Goal: Transaction & Acquisition: Book appointment/travel/reservation

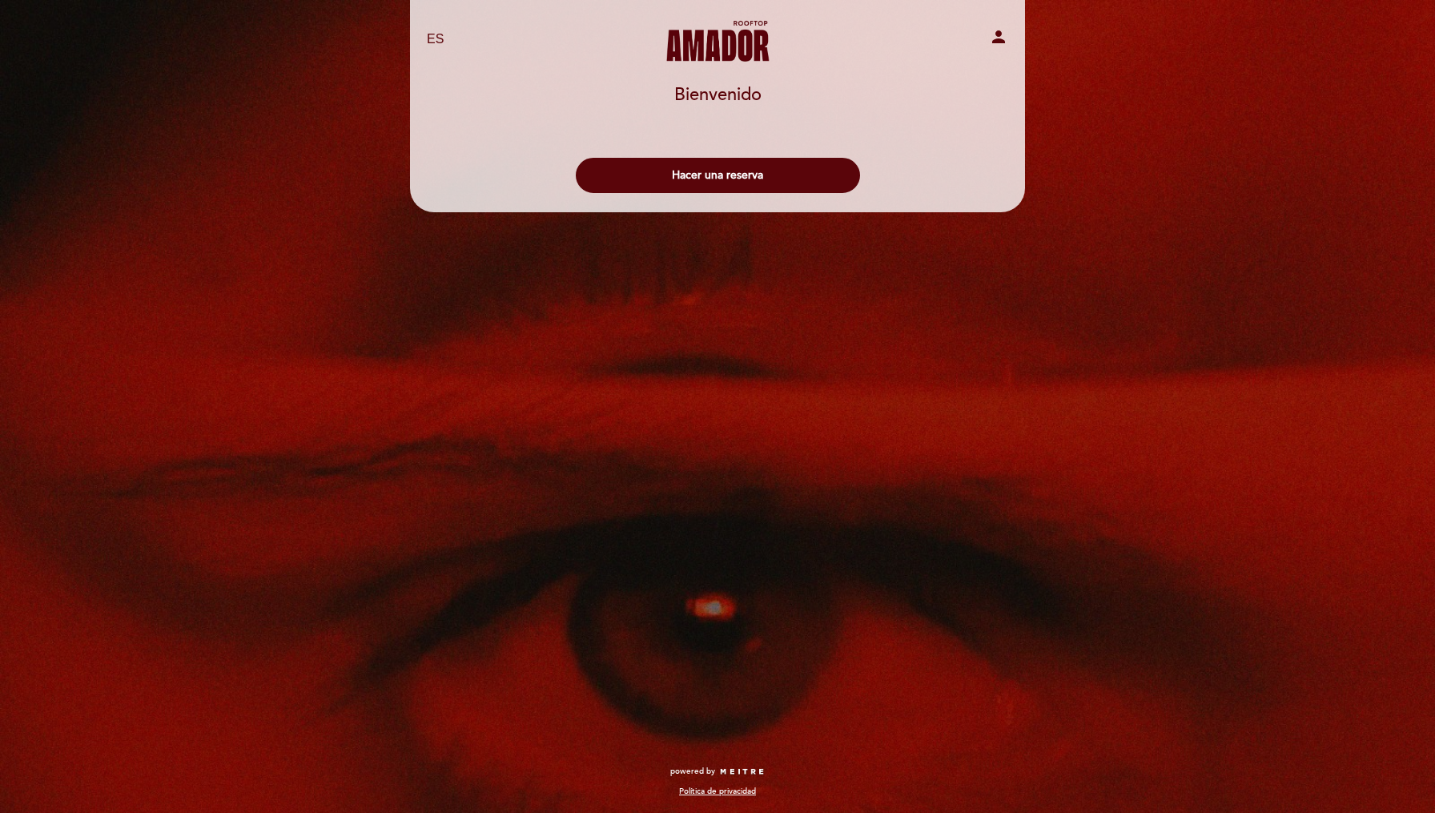
select select "es"
click at [779, 167] on button "Hacer una reserva" at bounding box center [718, 175] width 284 height 35
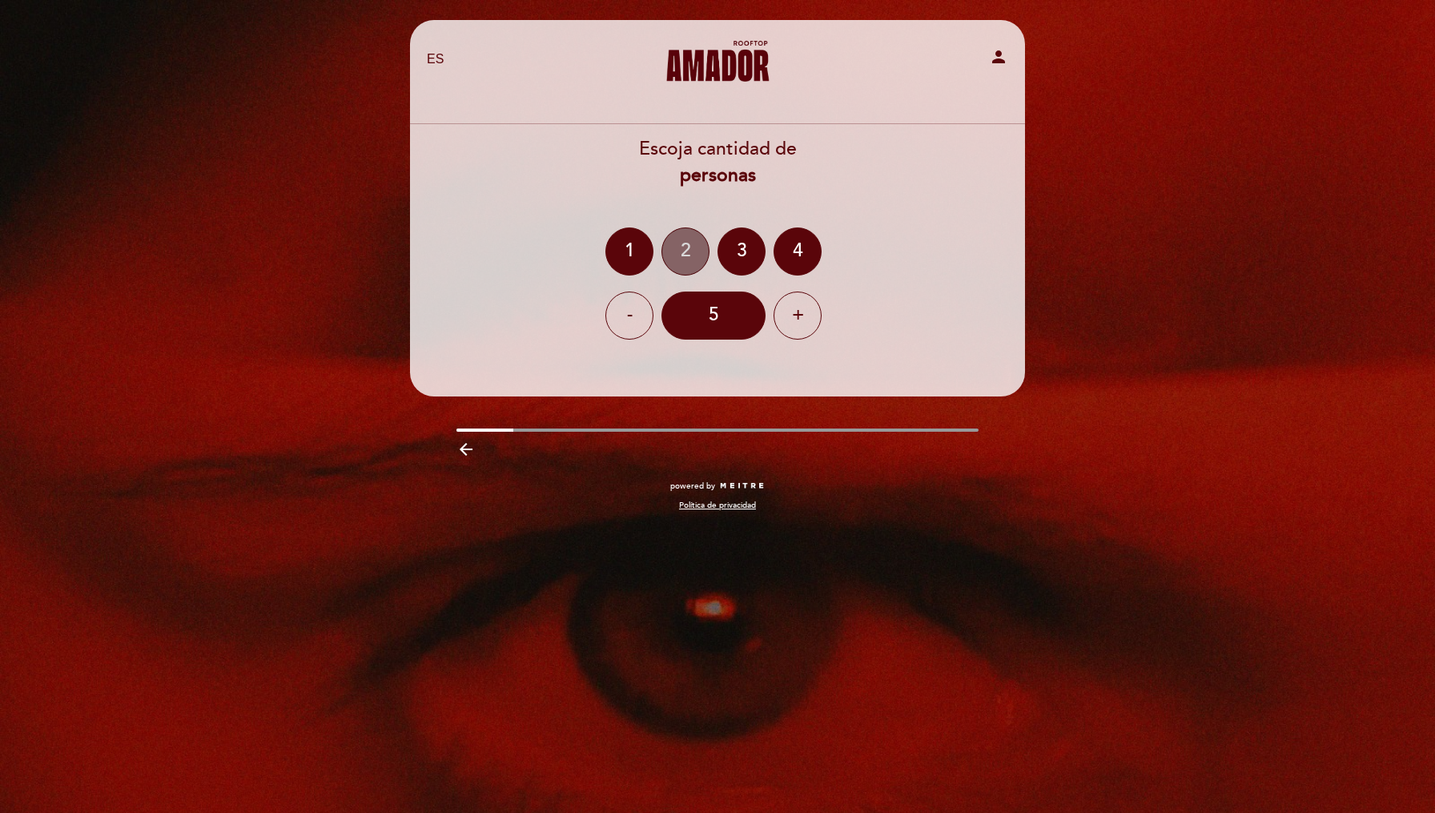
click at [691, 246] on div "2" at bounding box center [685, 251] width 48 height 48
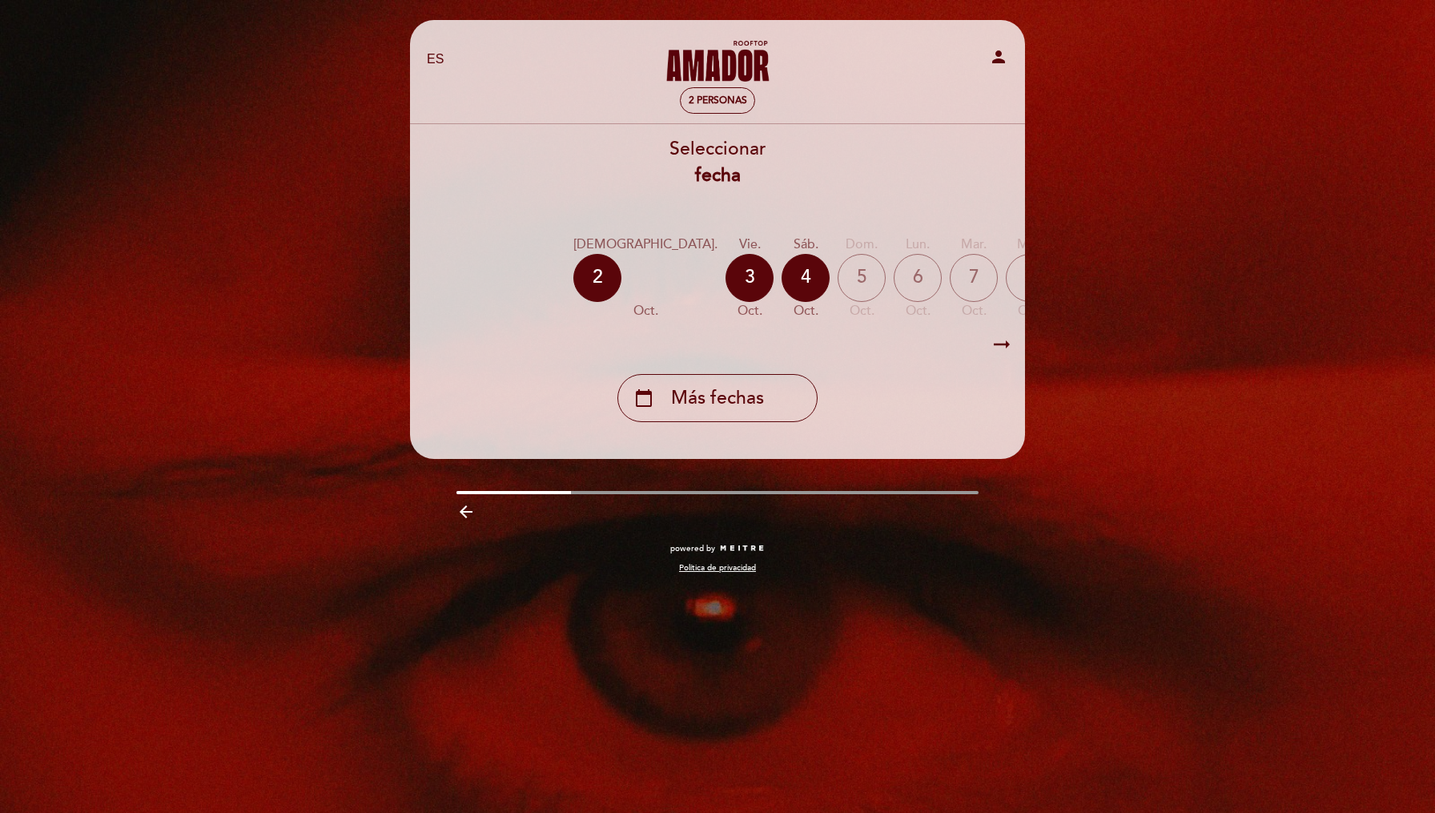
scroll to position [0, 26]
click at [946, 274] on div "7" at bounding box center [970, 278] width 48 height 48
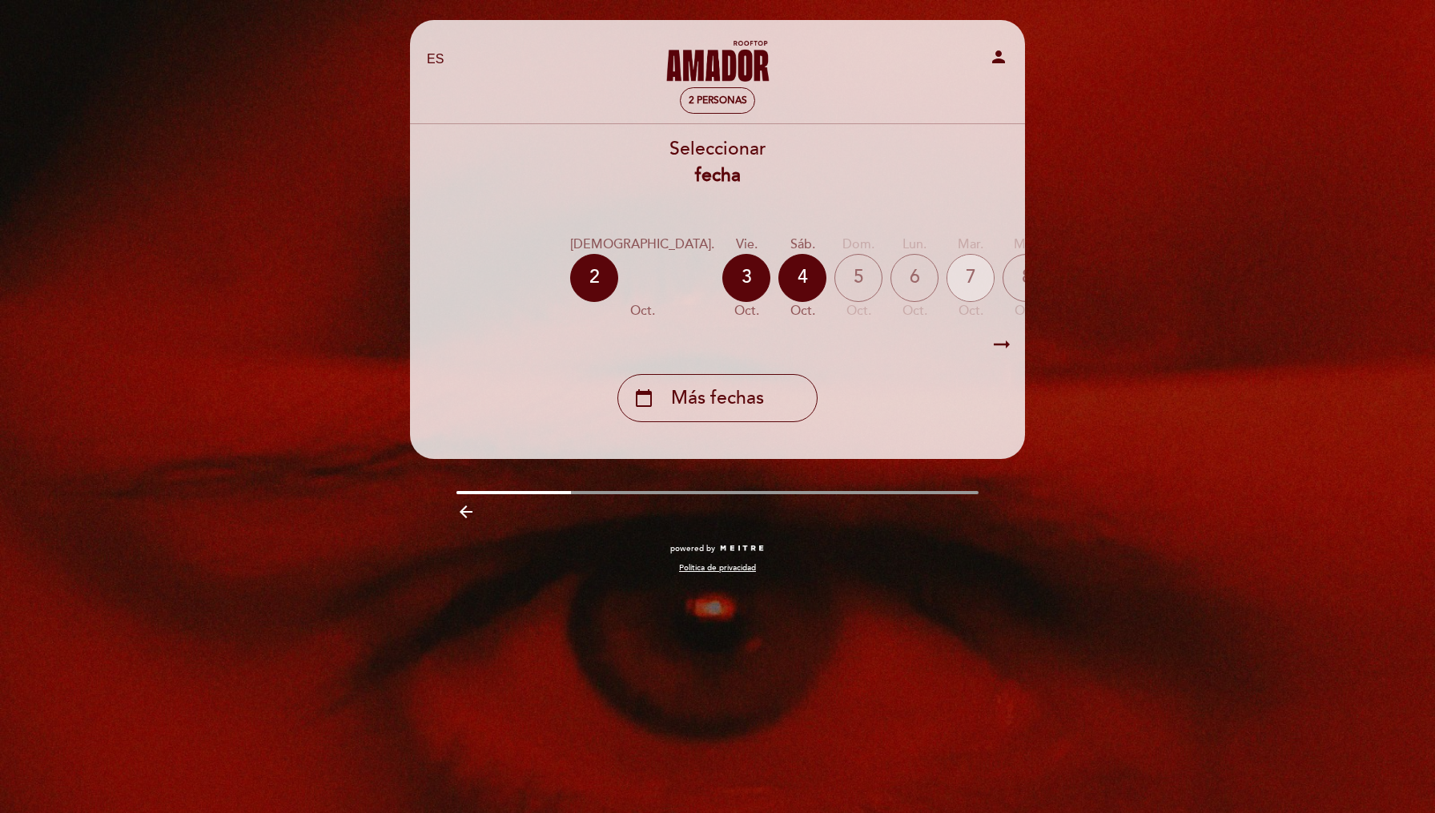
click at [946, 274] on div "7" at bounding box center [970, 278] width 48 height 48
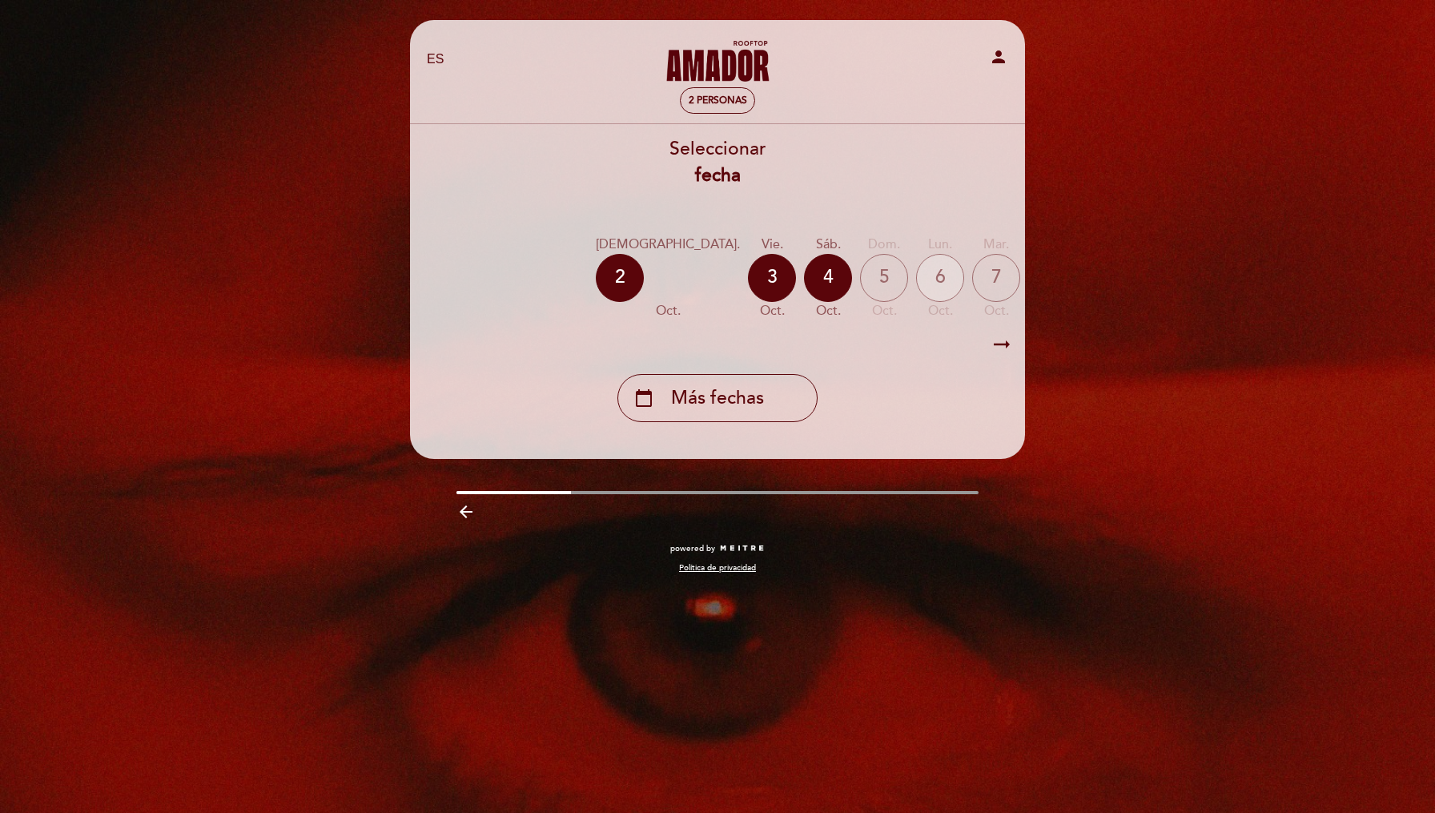
click at [916, 285] on div "6" at bounding box center [940, 278] width 48 height 48
click at [860, 283] on div "5" at bounding box center [884, 278] width 48 height 48
click at [916, 283] on div "6" at bounding box center [940, 278] width 48 height 48
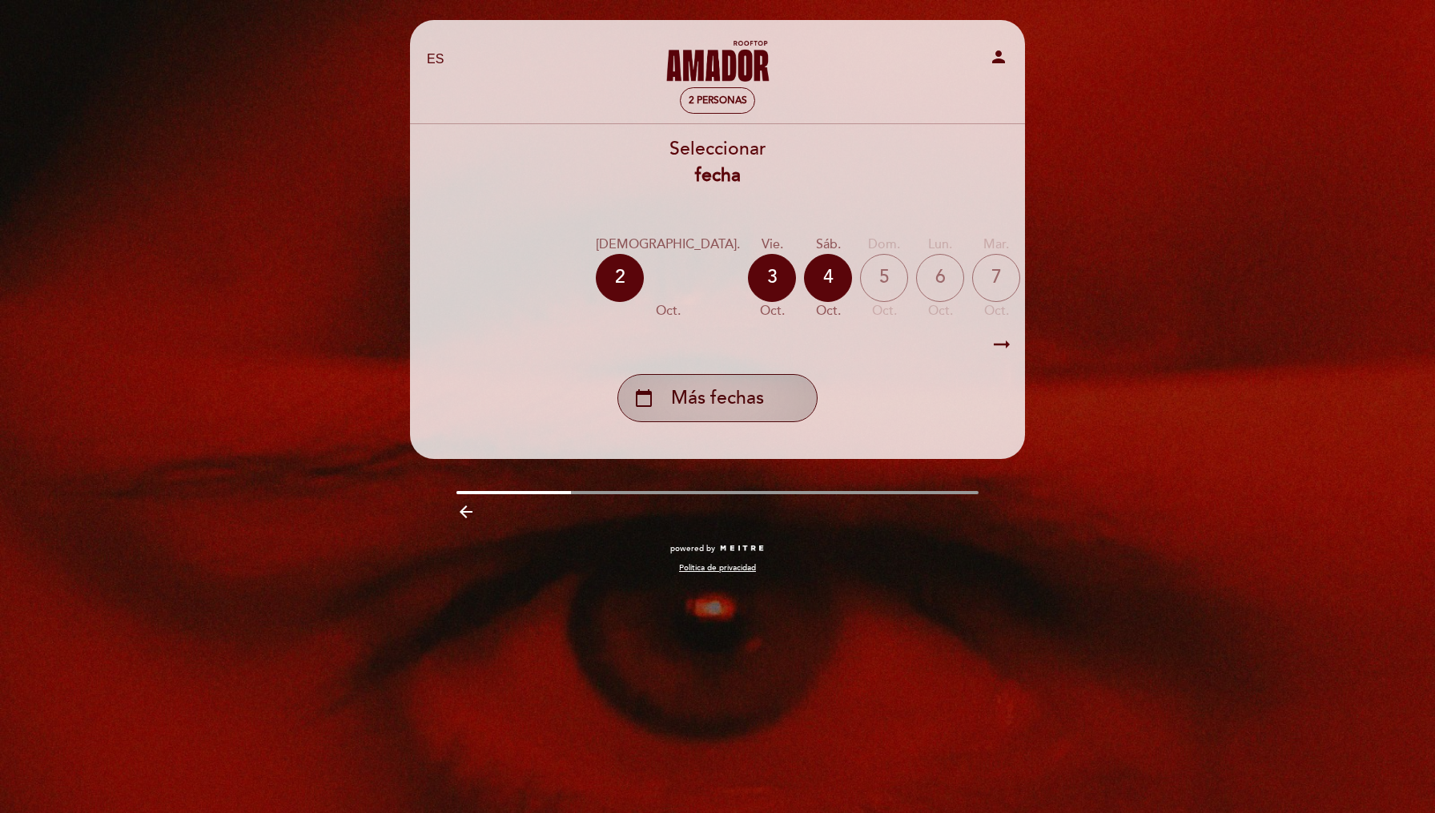
click at [739, 396] on span "Más fechas" at bounding box center [717, 398] width 93 height 26
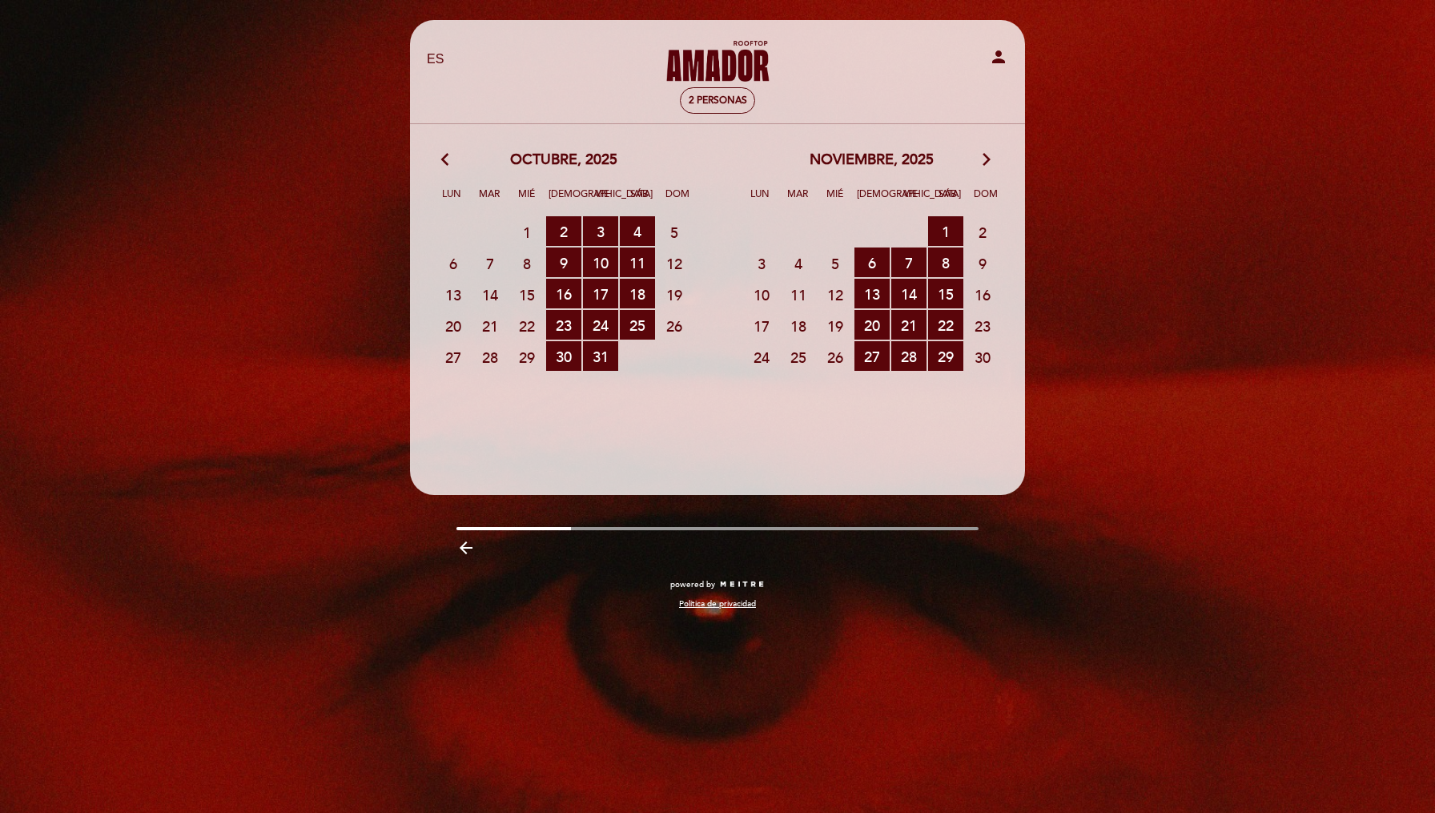
click at [975, 158] on div "noviembre, 2025 arrow_forward_ios" at bounding box center [871, 160] width 308 height 21
click at [983, 158] on icon "arrow_forward_ios" at bounding box center [986, 160] width 14 height 21
